Goal: Task Accomplishment & Management: Manage account settings

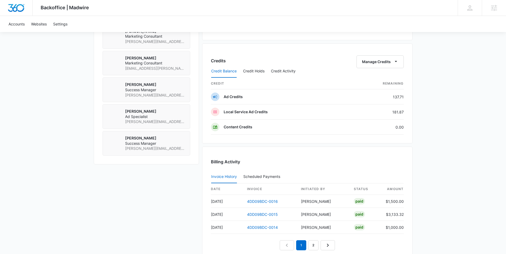
scroll to position [435, 0]
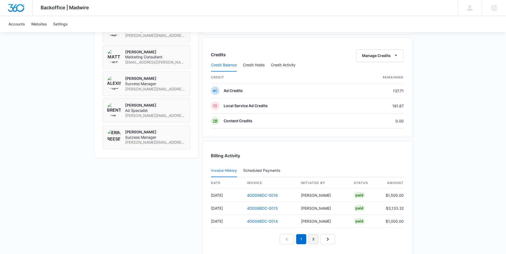
click at [315, 239] on link "2" at bounding box center [313, 240] width 10 height 10
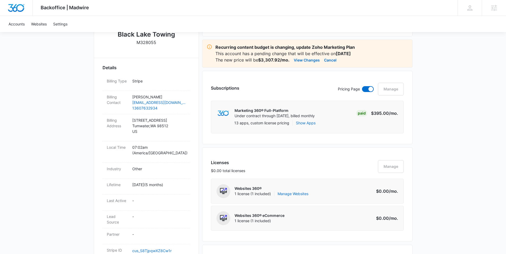
scroll to position [69, 0]
